Goal: Task Accomplishment & Management: Use online tool/utility

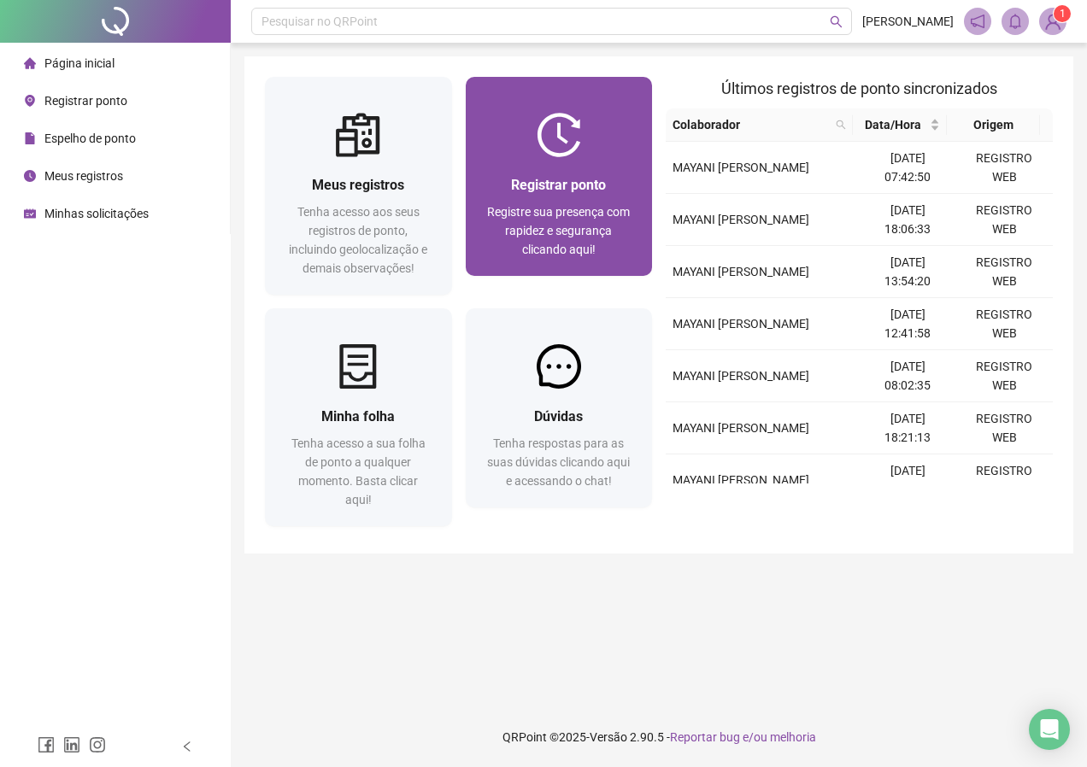
drag, startPoint x: 0, startPoint y: 0, endPoint x: 521, endPoint y: 201, distance: 558.4
click at [521, 201] on div "Registrar ponto Registre sua presença com rapidez e segurança clicando aqui!" at bounding box center [559, 216] width 146 height 85
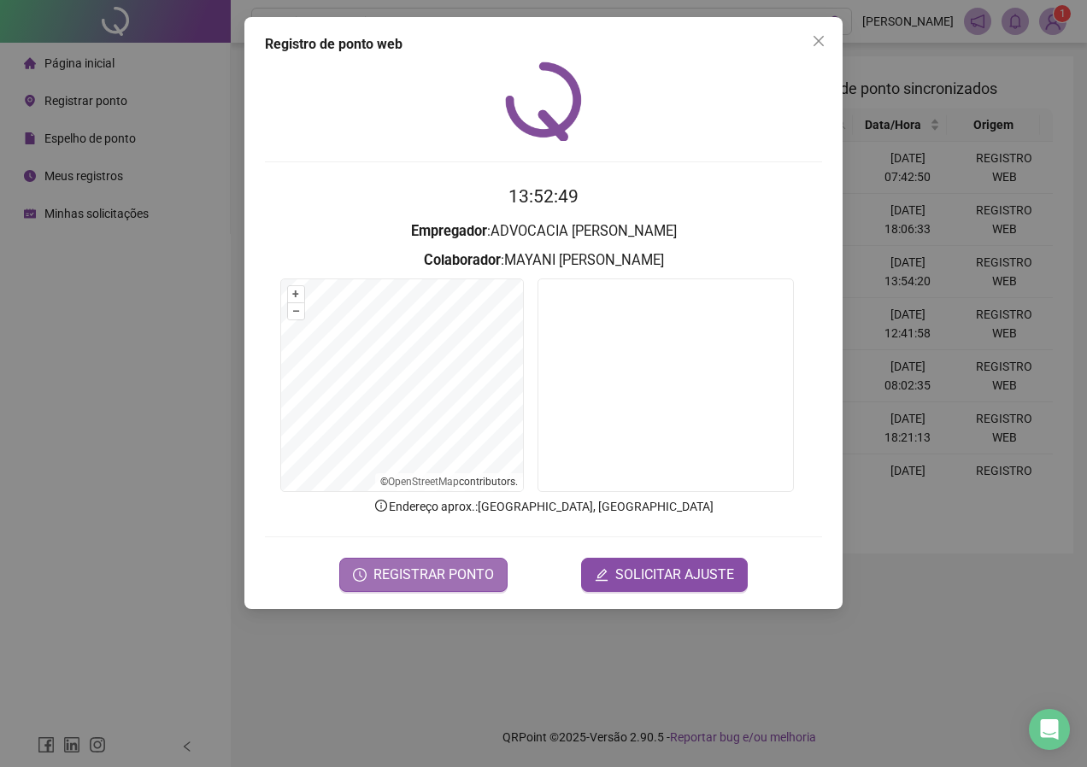
click at [451, 569] on span "REGISTRAR PONTO" at bounding box center [433, 575] width 120 height 21
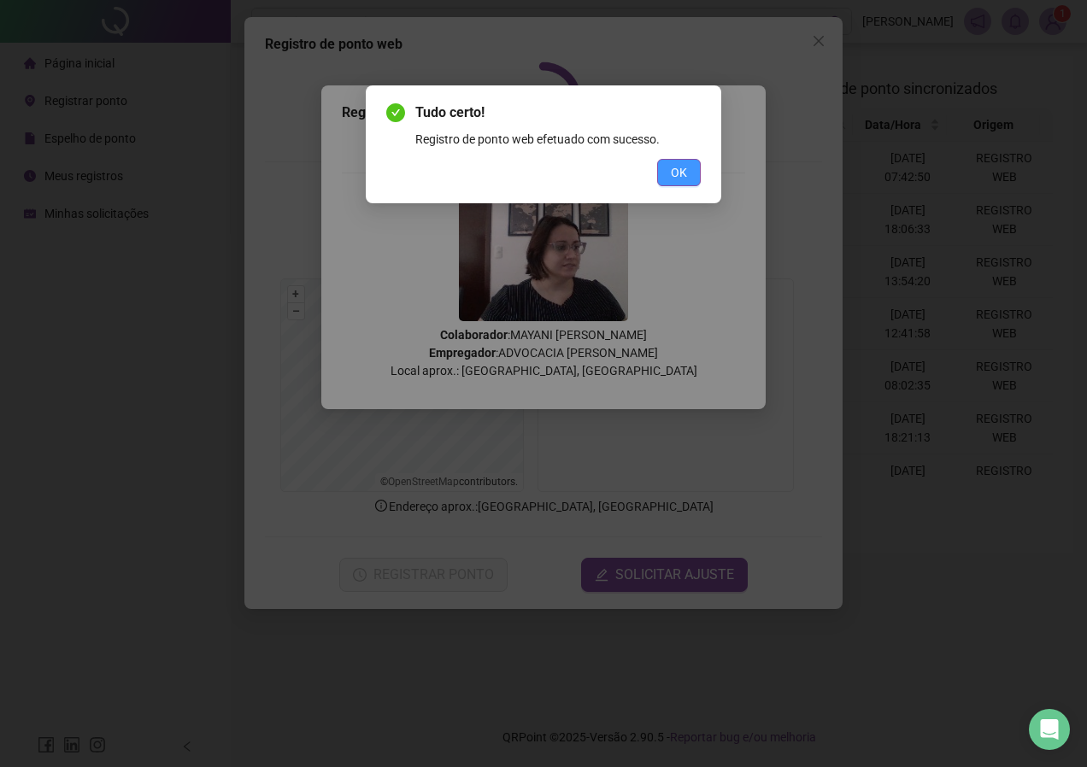
click at [669, 167] on button "OK" at bounding box center [679, 172] width 44 height 27
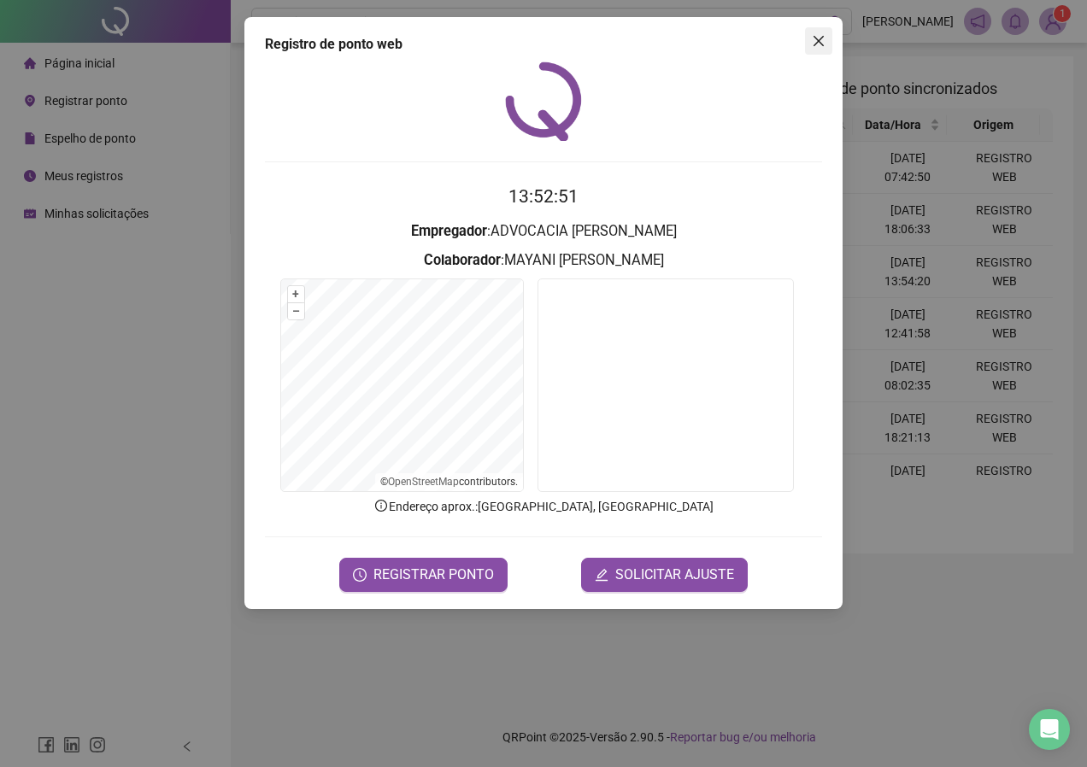
click at [830, 36] on span "Close" at bounding box center [818, 41] width 27 height 14
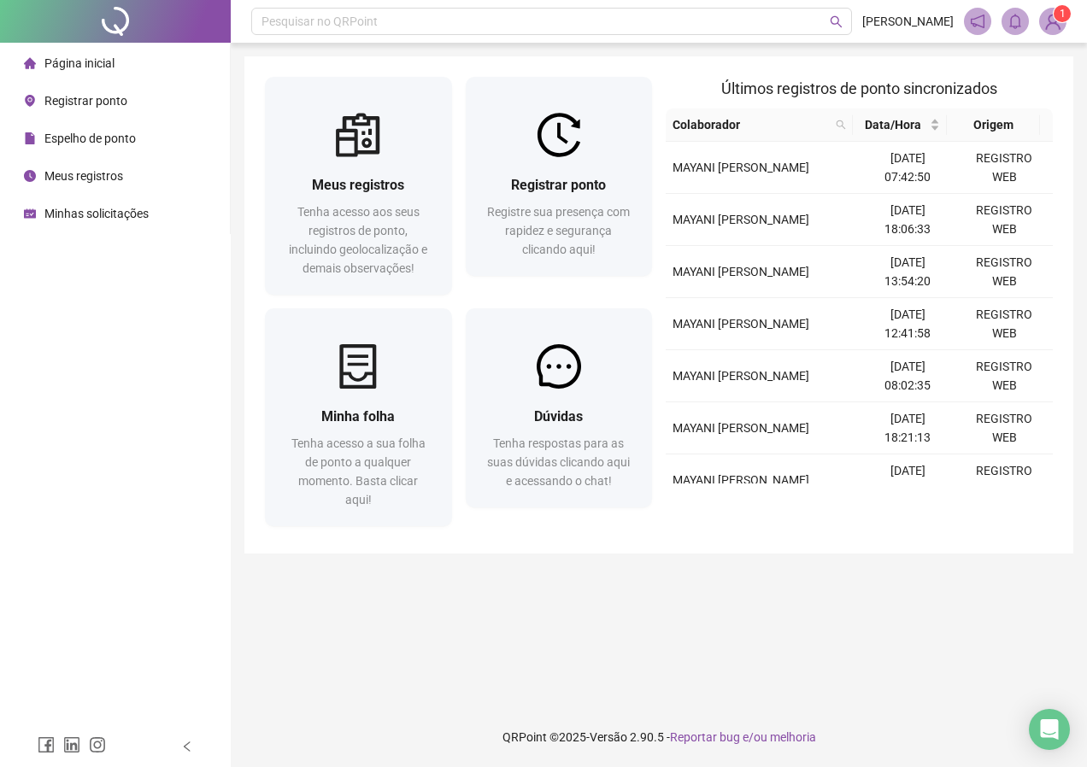
click at [89, 177] on span "Meus registros" at bounding box center [83, 176] width 79 height 14
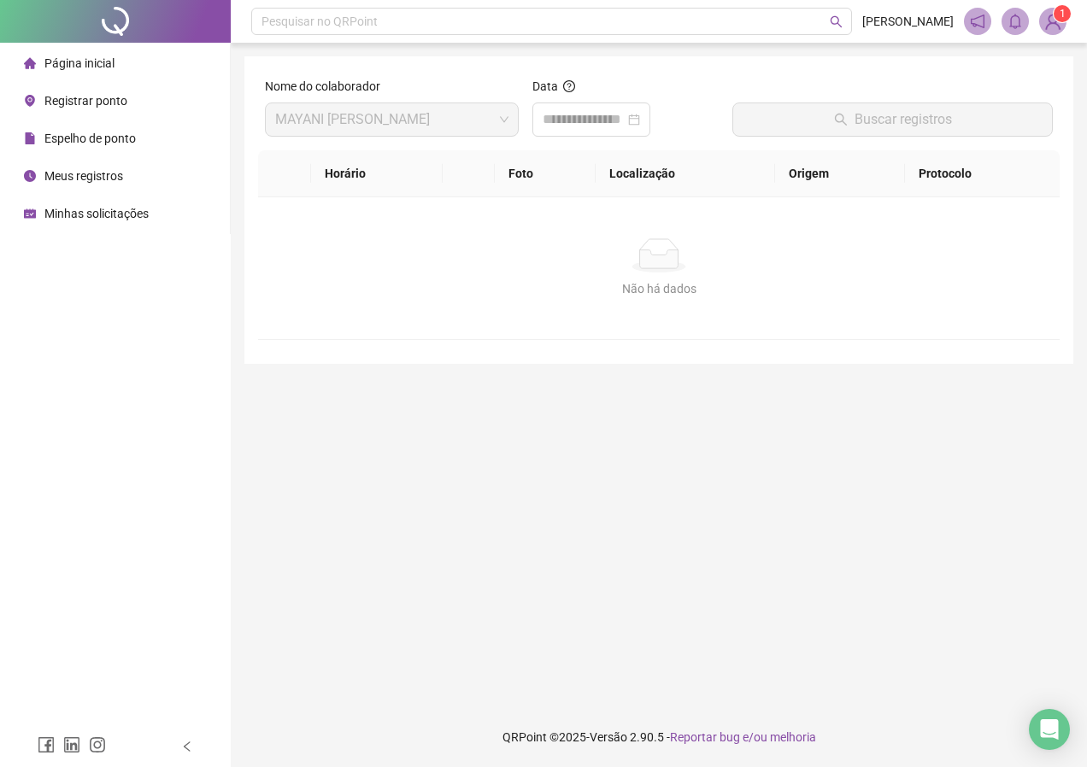
click at [131, 138] on span "Espelho de ponto" at bounding box center [89, 139] width 91 height 14
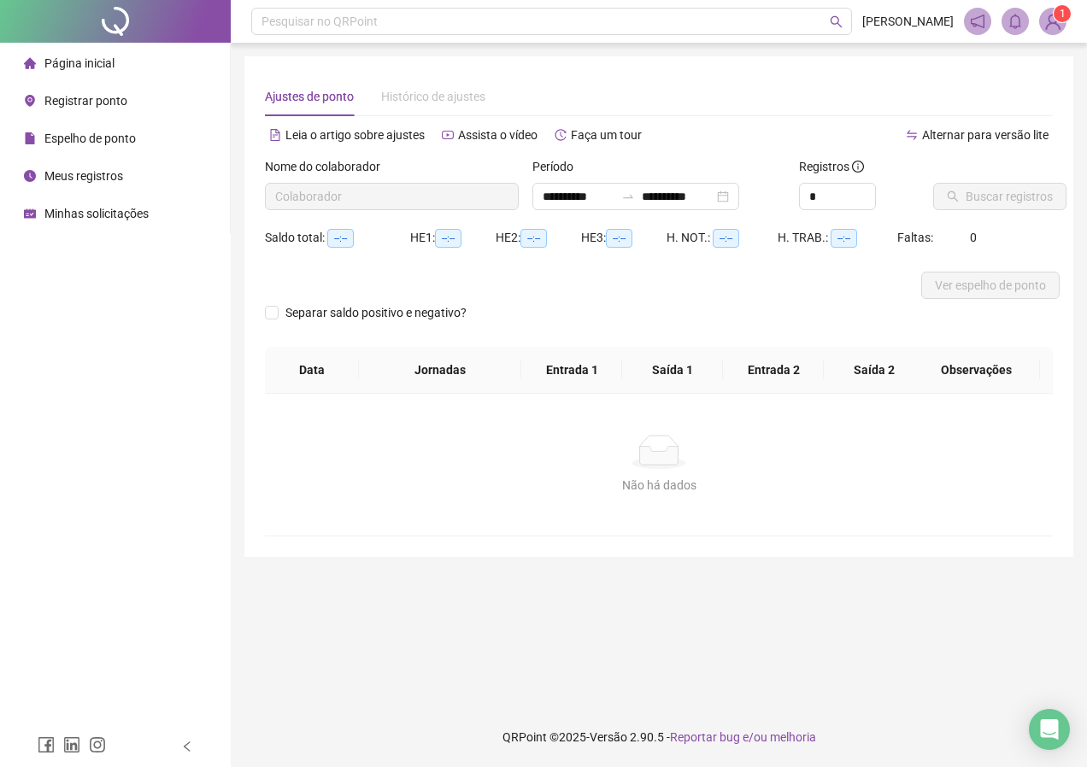
type input "**********"
click at [996, 201] on span "Buscar registros" at bounding box center [1008, 196] width 87 height 19
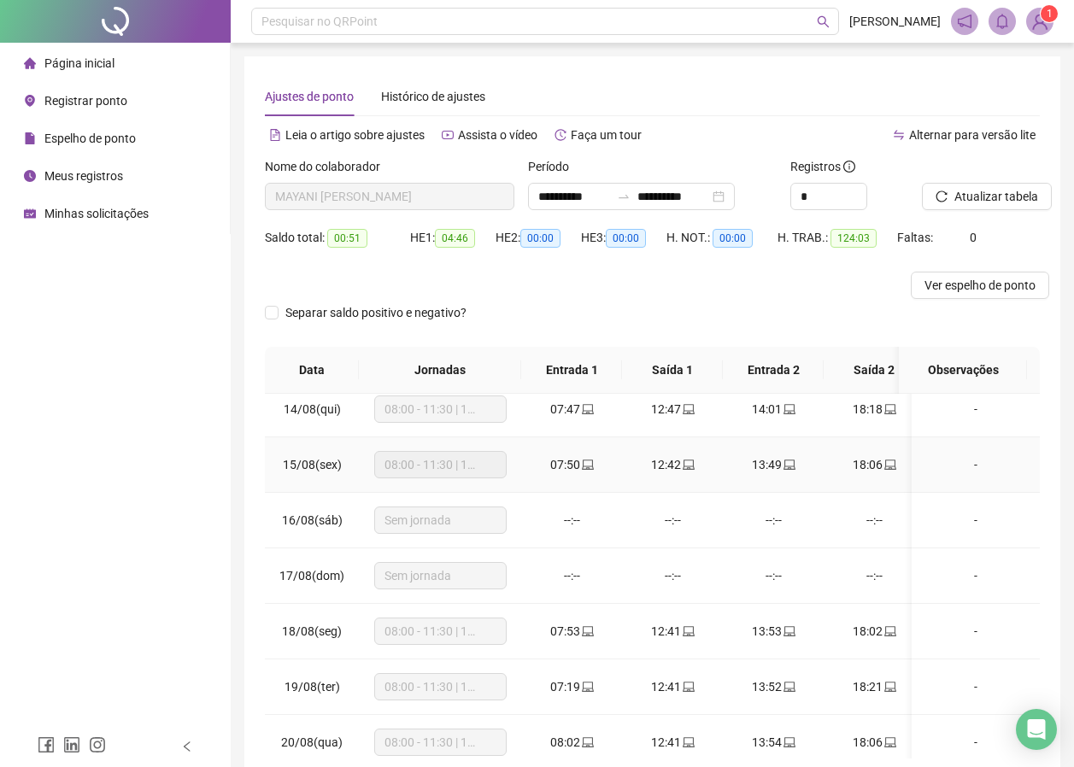
scroll to position [759, 0]
